Goal: Find specific page/section: Find specific page/section

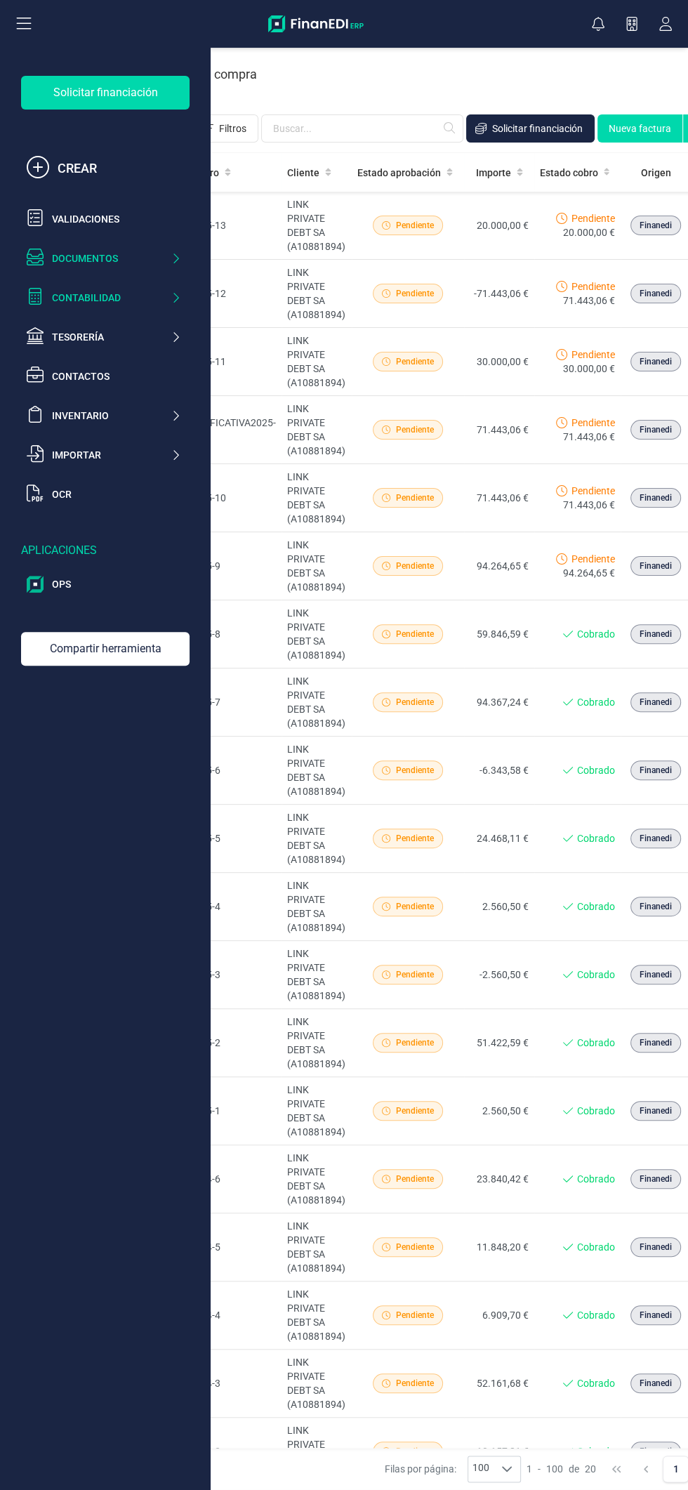
click at [155, 302] on div "Contabilidad" at bounding box center [111, 298] width 119 height 14
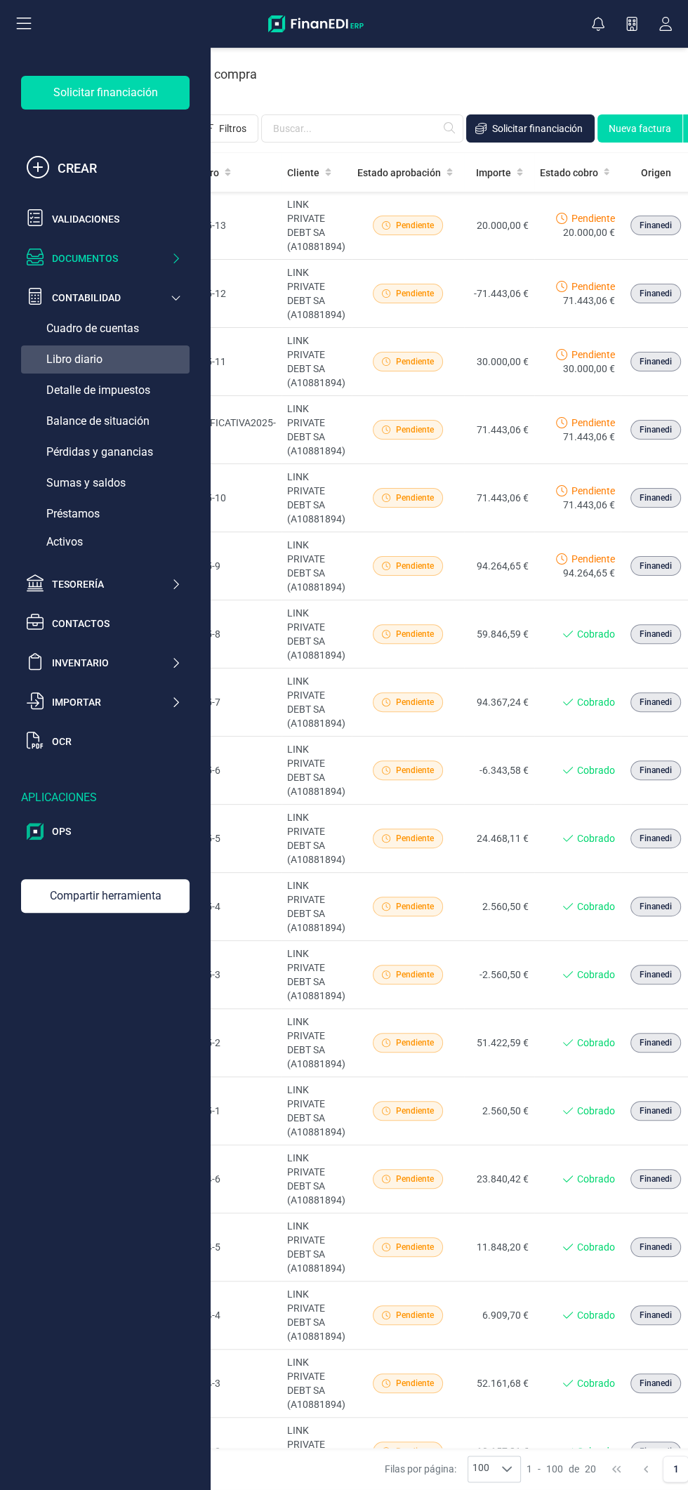
click at [136, 362] on div "Libro diario" at bounding box center [105, 360] width 169 height 28
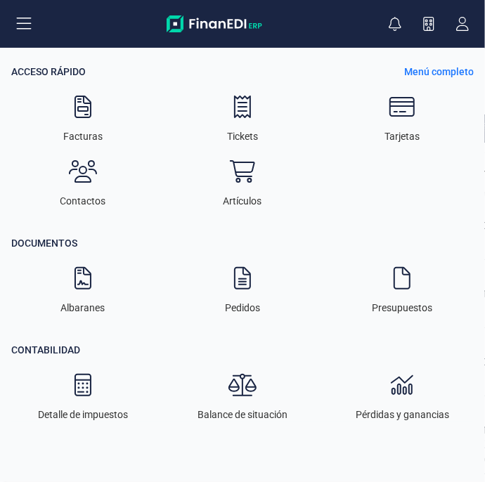
click at [457, 68] on p "Menú completo" at bounding box center [439, 72] width 70 height 14
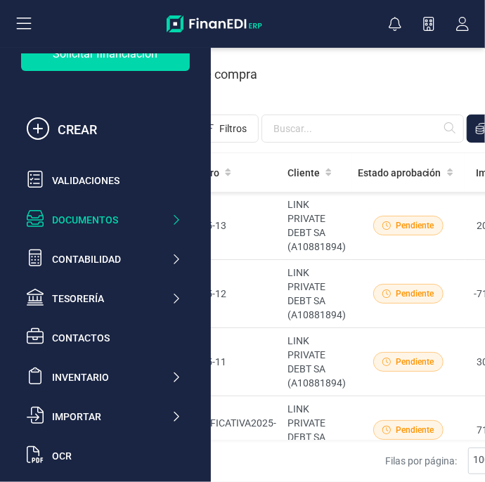
scroll to position [41, 0]
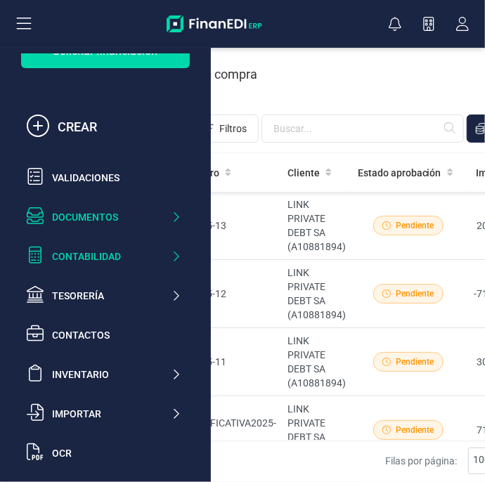
click at [176, 256] on icon at bounding box center [176, 256] width 11 height 14
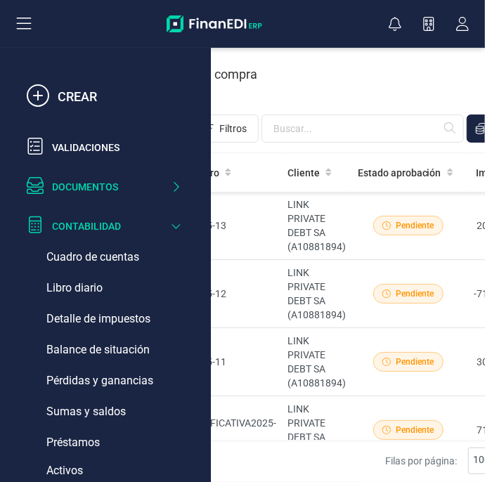
scroll to position [76, 0]
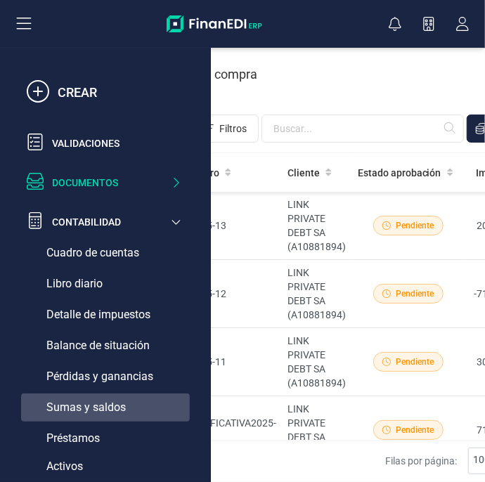
click at [123, 401] on span "Sumas y saldos" at bounding box center [85, 407] width 79 height 17
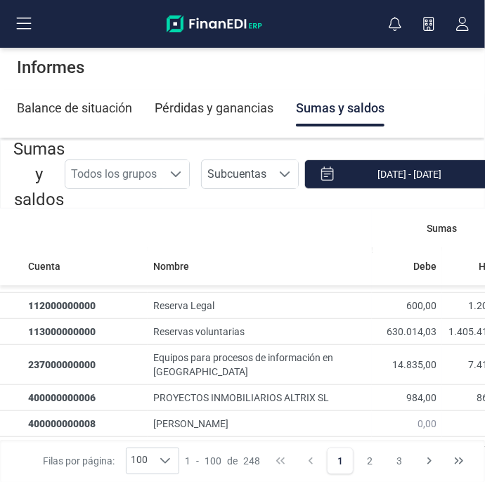
scroll to position [340, 0]
click at [31, 32] on button at bounding box center [23, 23] width 45 height 45
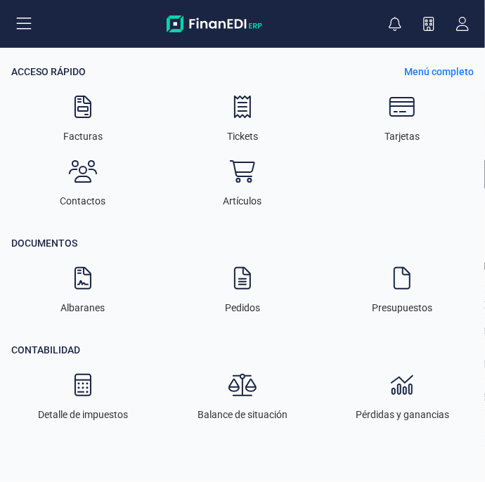
click at [458, 68] on p "Menú completo" at bounding box center [439, 72] width 70 height 14
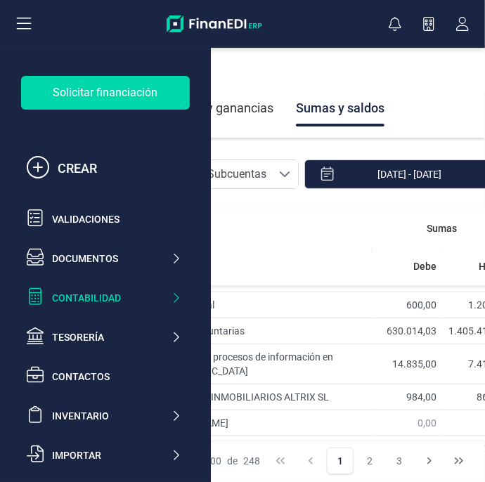
click at [178, 302] on icon at bounding box center [176, 298] width 11 height 14
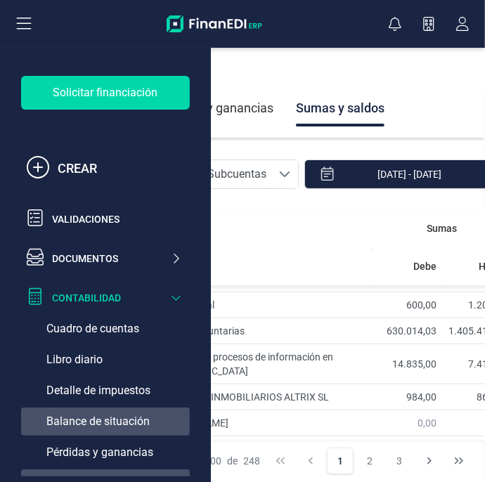
click at [138, 426] on span "Balance de situación" at bounding box center [97, 421] width 103 height 17
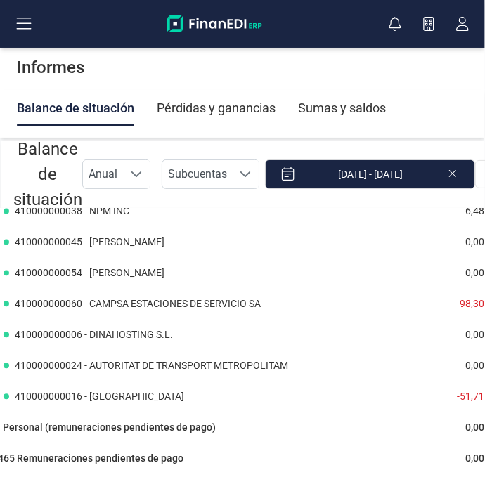
scroll to position [6095, 41]
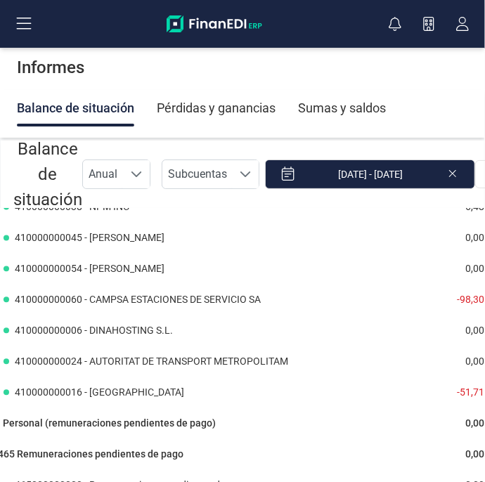
click at [344, 118] on div "Sumas y saldos" at bounding box center [342, 108] width 88 height 37
